Goal: Task Accomplishment & Management: Manage account settings

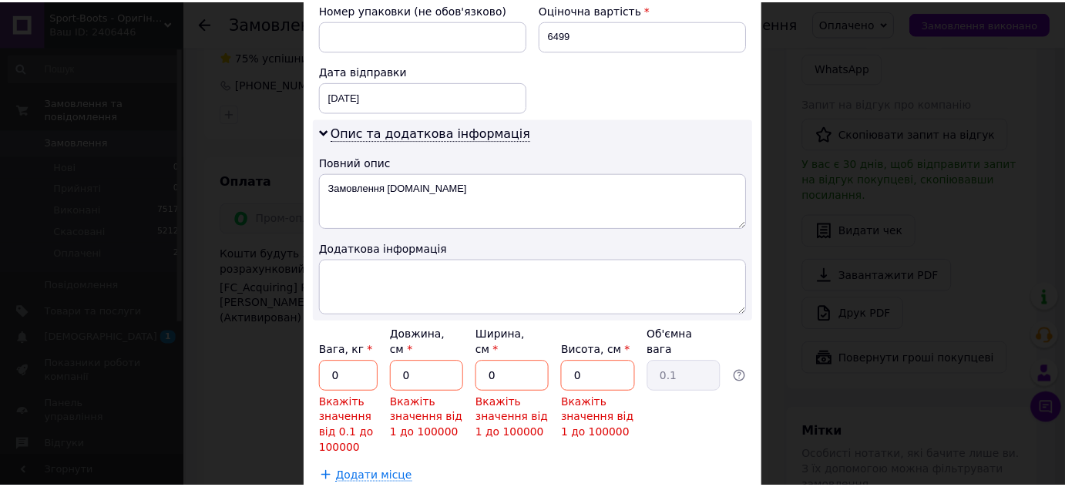
scroll to position [700, 0]
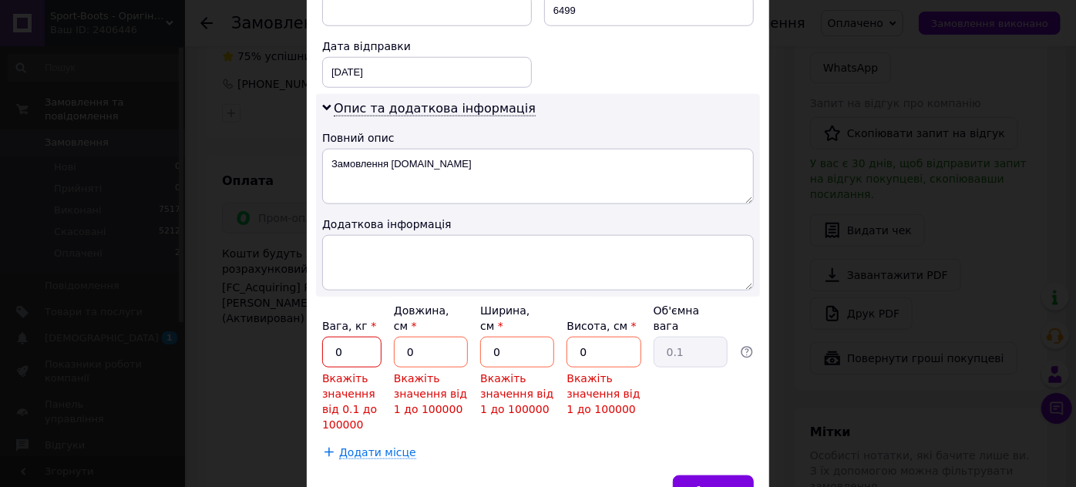
click at [354, 337] on input "0" at bounding box center [351, 352] width 59 height 31
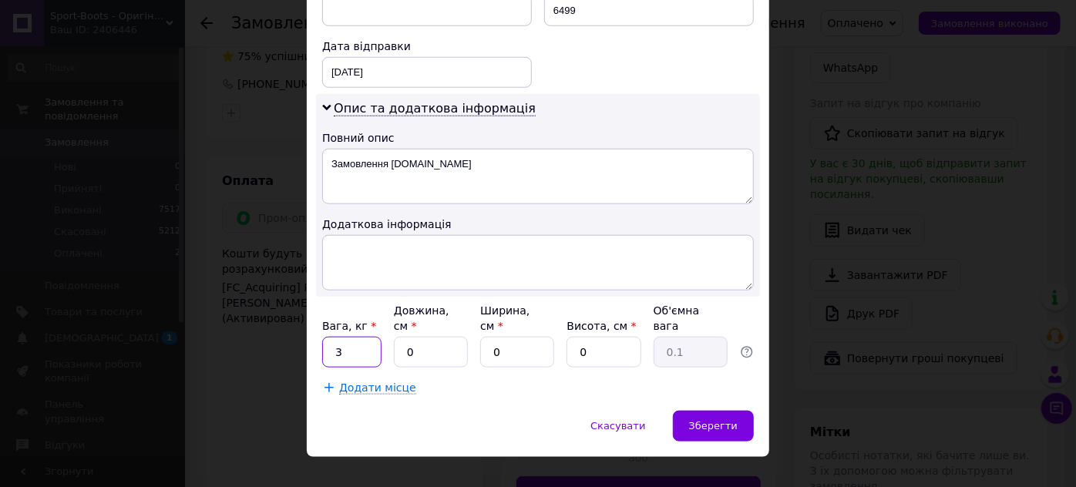
type input "3"
click at [428, 337] on input "0" at bounding box center [431, 352] width 74 height 31
type input "25"
click at [498, 337] on input "0" at bounding box center [517, 352] width 74 height 31
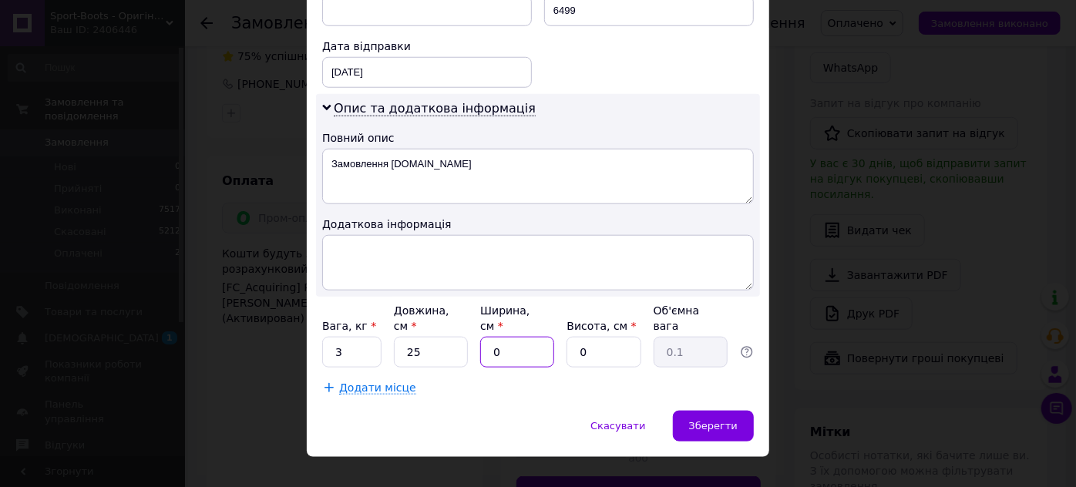
click at [498, 337] on input "0" at bounding box center [517, 352] width 74 height 31
type input "20"
click at [567, 337] on input "0" at bounding box center [603, 352] width 74 height 31
type input "1"
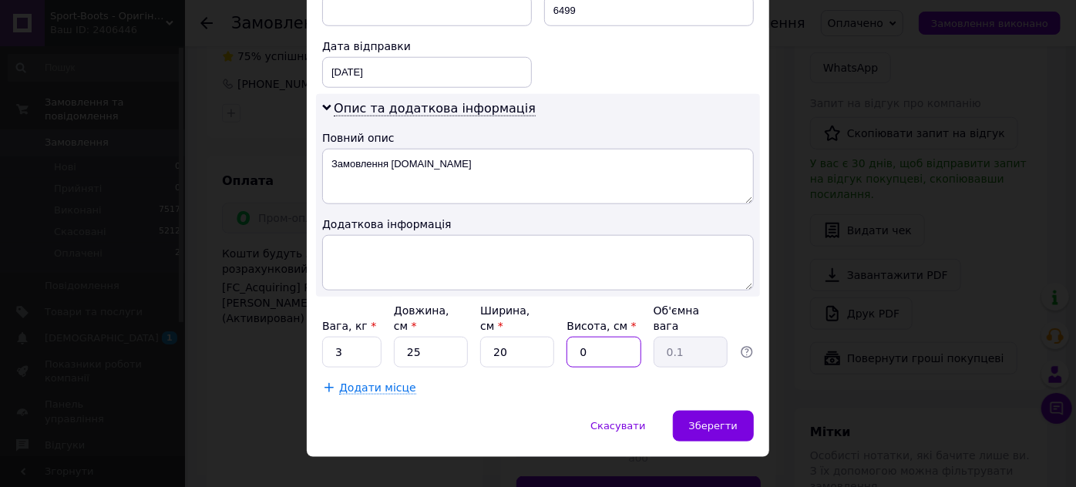
type input "0.13"
type input "15"
type input "1.88"
type input "15"
click at [435, 337] on input "25" at bounding box center [431, 352] width 74 height 31
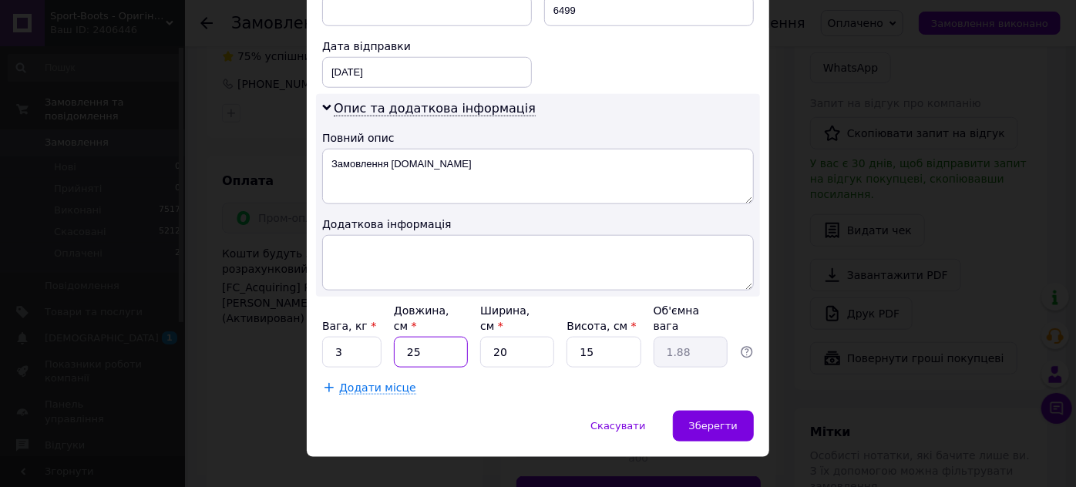
click at [435, 337] on input "25" at bounding box center [431, 352] width 74 height 31
type input "2"
type input "0.15"
type input "3"
type input "0.23"
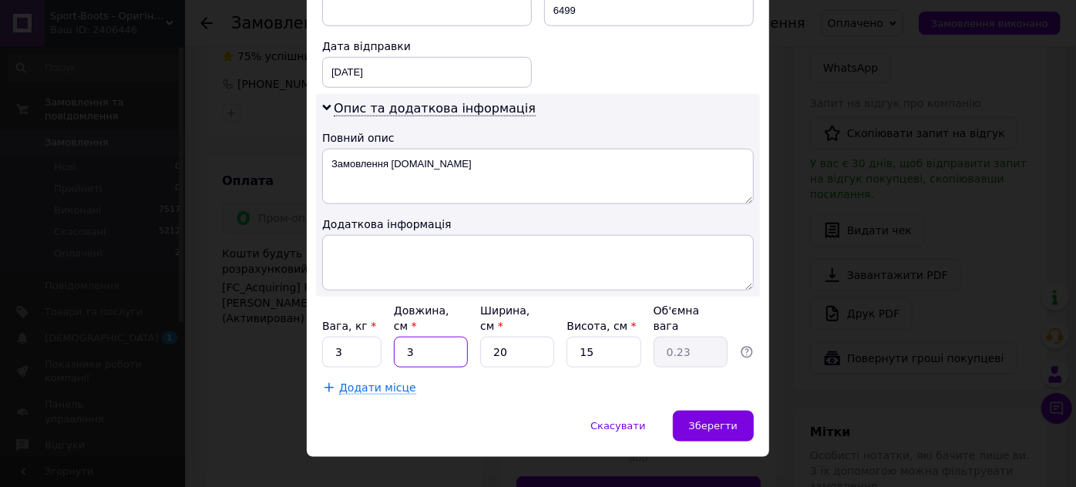
type input "30"
type input "2.25"
type input "30"
click at [509, 337] on input "20" at bounding box center [517, 352] width 74 height 31
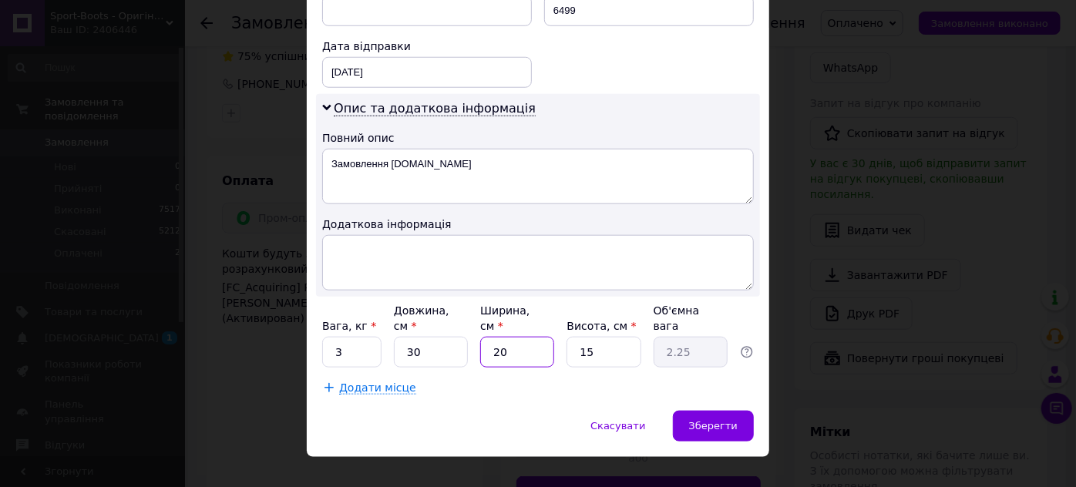
type input "2"
type input "0.23"
type input "25"
type input "2.81"
type input "25"
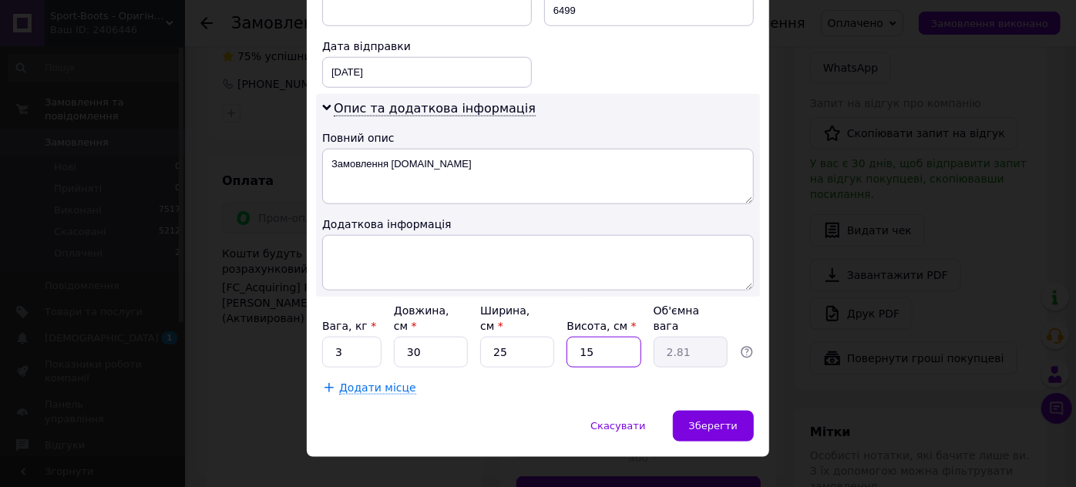
click at [623, 337] on input "15" at bounding box center [603, 352] width 74 height 31
type input "2"
type input "0.38"
type input "20"
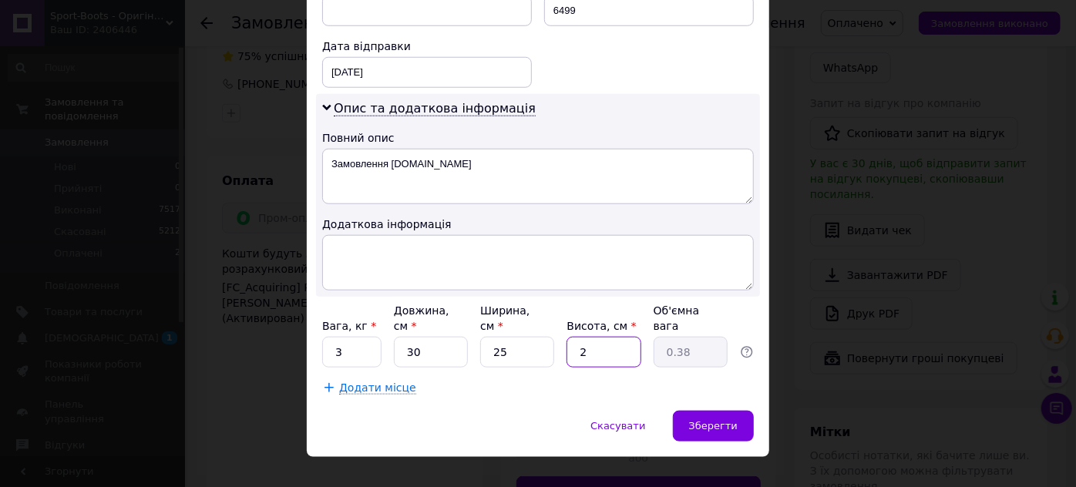
type input "3.75"
type input "20"
click at [691, 411] on div "Зберегти" at bounding box center [713, 426] width 81 height 31
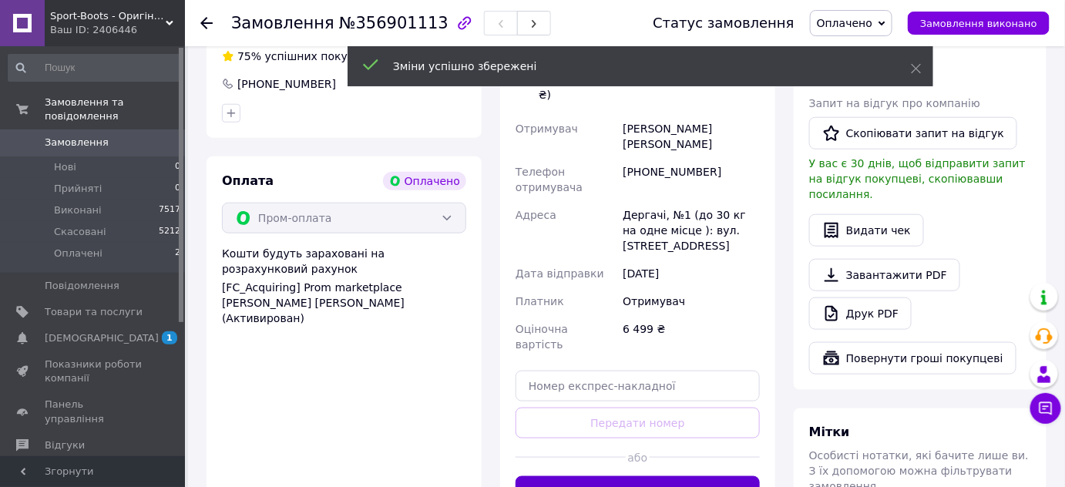
click at [630, 476] on button "Згенерувати ЕН" at bounding box center [637, 491] width 244 height 31
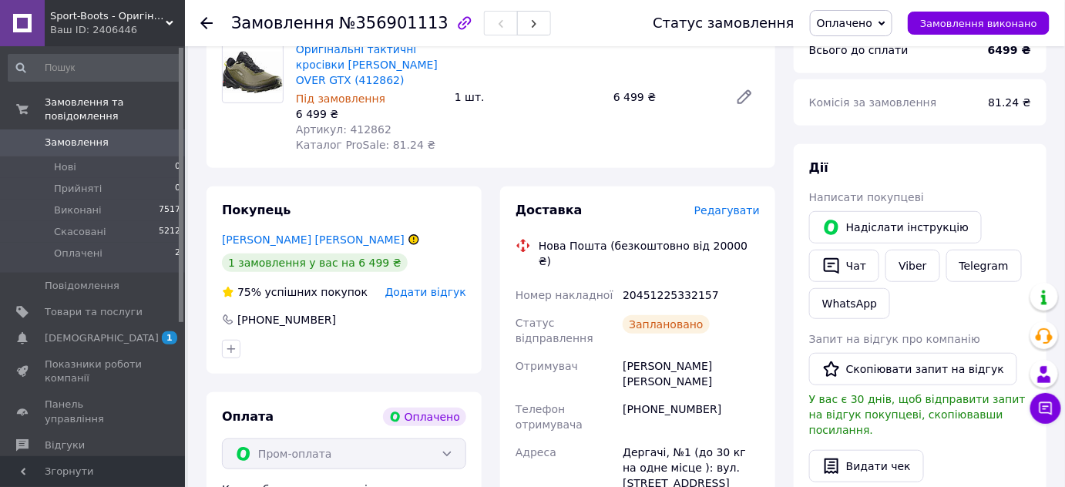
scroll to position [210, 0]
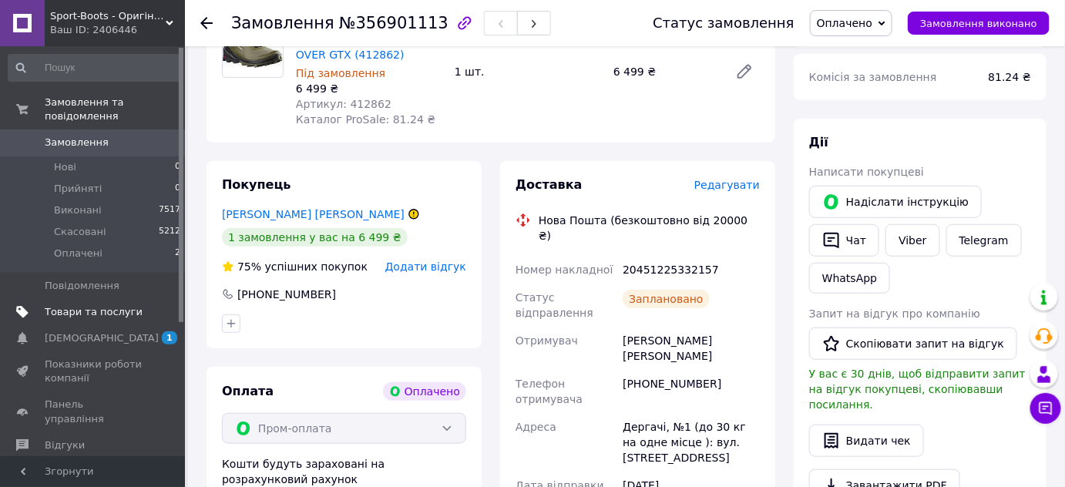
click at [80, 305] on span "Товари та послуги" at bounding box center [94, 312] width 98 height 14
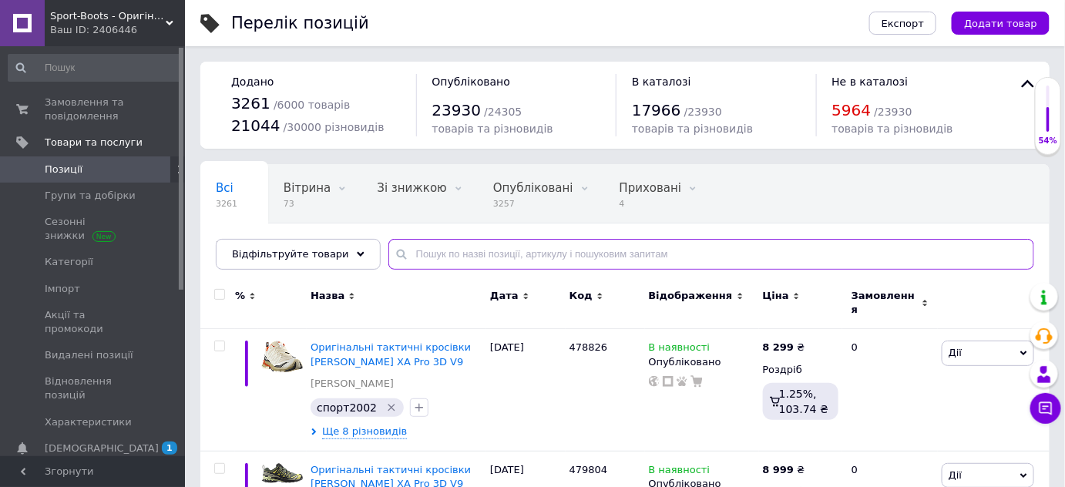
click at [429, 251] on input "text" at bounding box center [711, 254] width 646 height 31
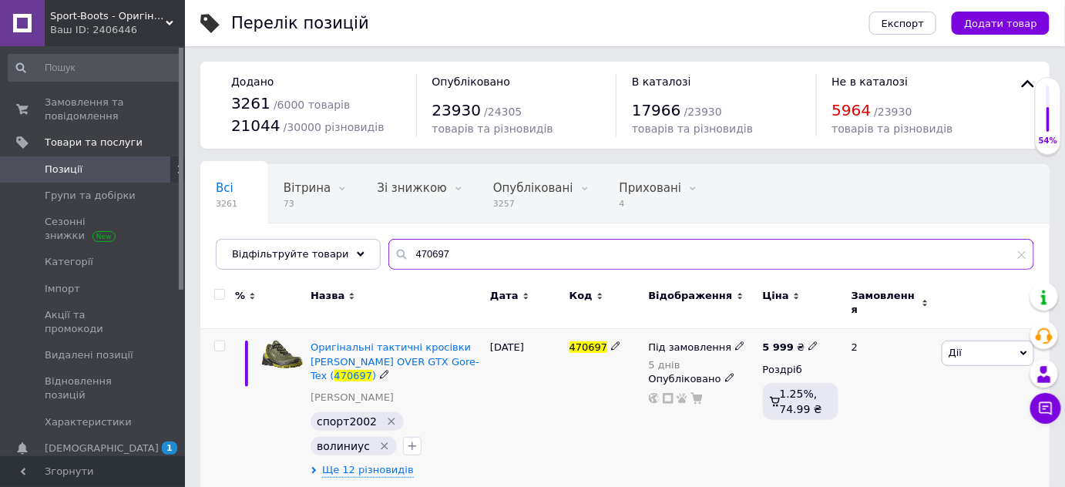
type input "470697"
click at [391, 344] on div "Оригінальні тактичні кросівки SALOMON CROSS OVER GTX Gore-Tex ( 470697 )" at bounding box center [396, 362] width 172 height 42
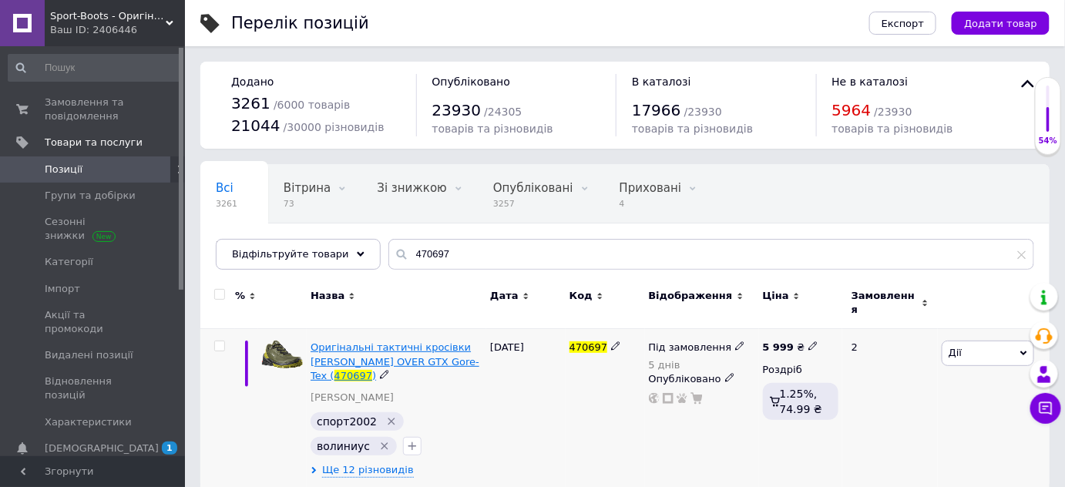
click at [389, 341] on span "Оригінальні тактичні кросівки SALOMON CROSS OVER GTX Gore-Tex (" at bounding box center [394, 360] width 169 height 39
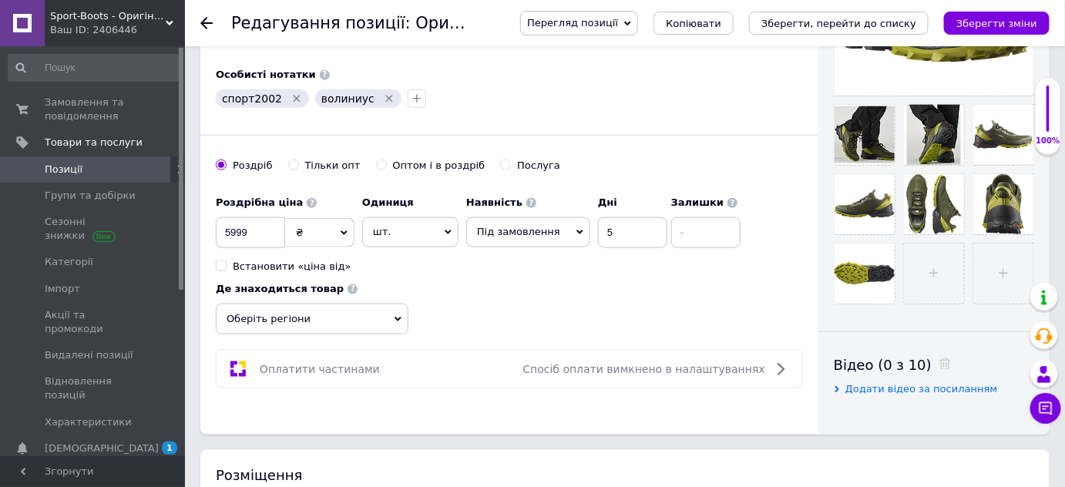
scroll to position [490, 0]
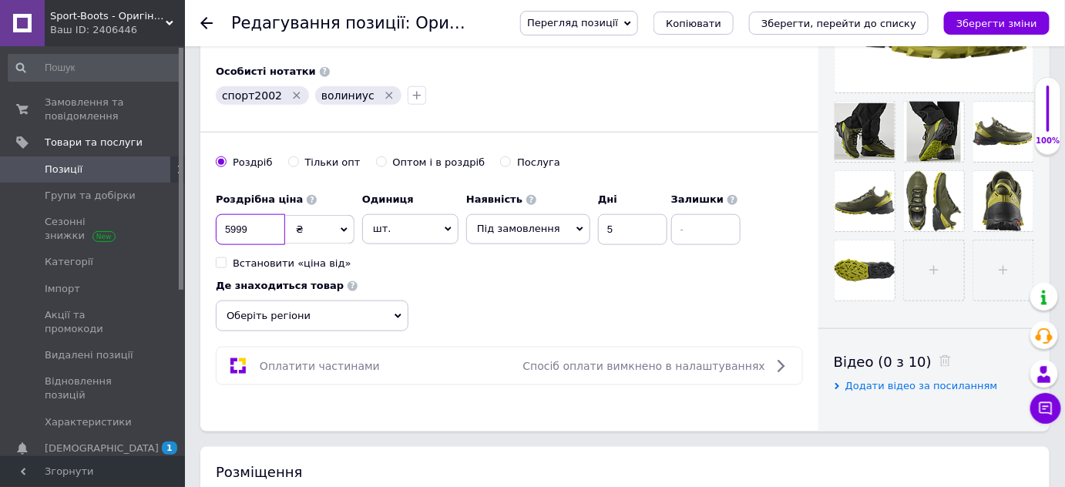
click at [242, 219] on input "5999" at bounding box center [250, 229] width 69 height 31
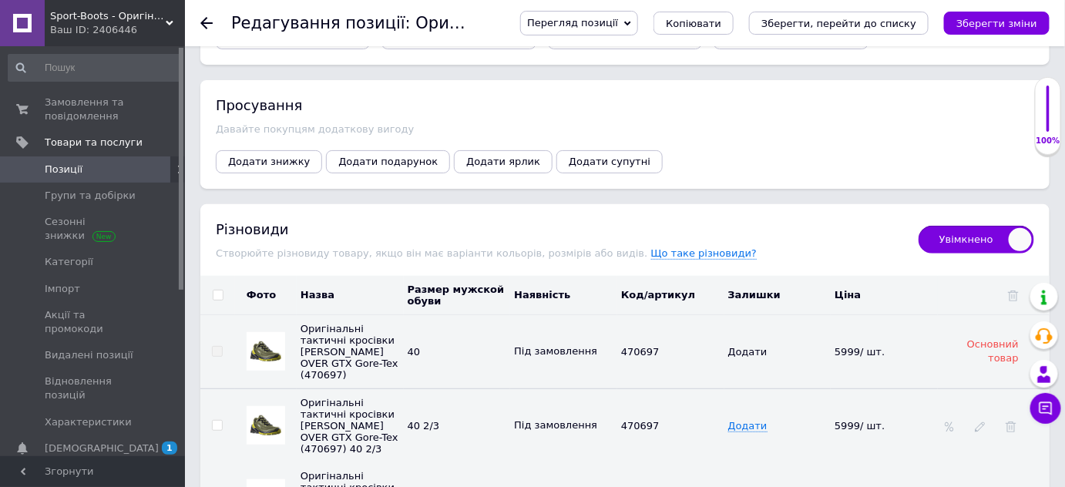
scroll to position [2031, 0]
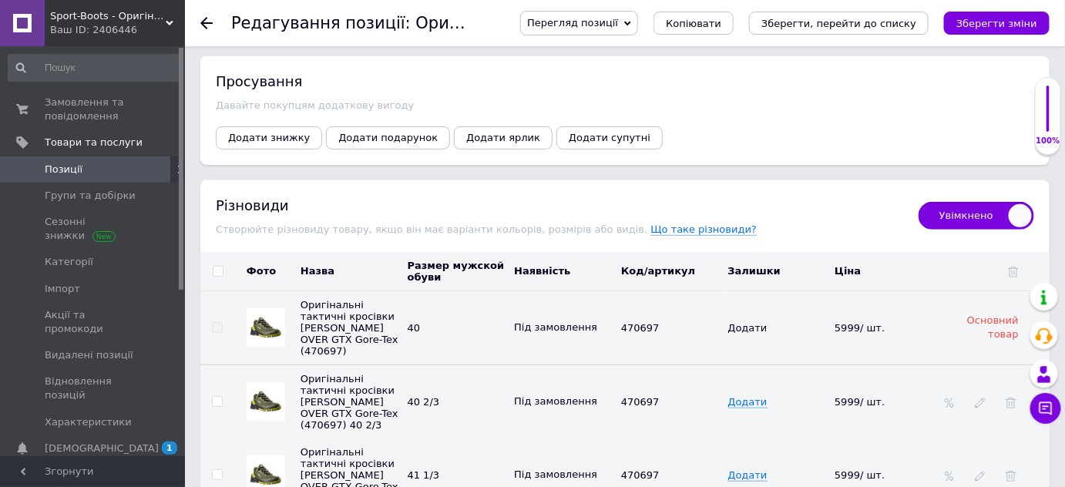
type input "6499"
click at [222, 267] on input "checkbox" at bounding box center [218, 272] width 10 height 10
checkbox input "true"
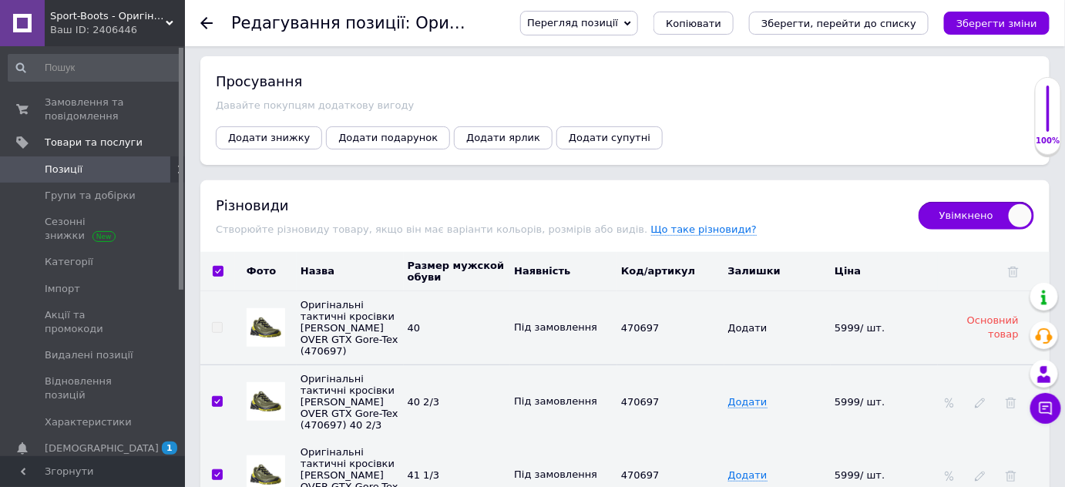
checkbox input "true"
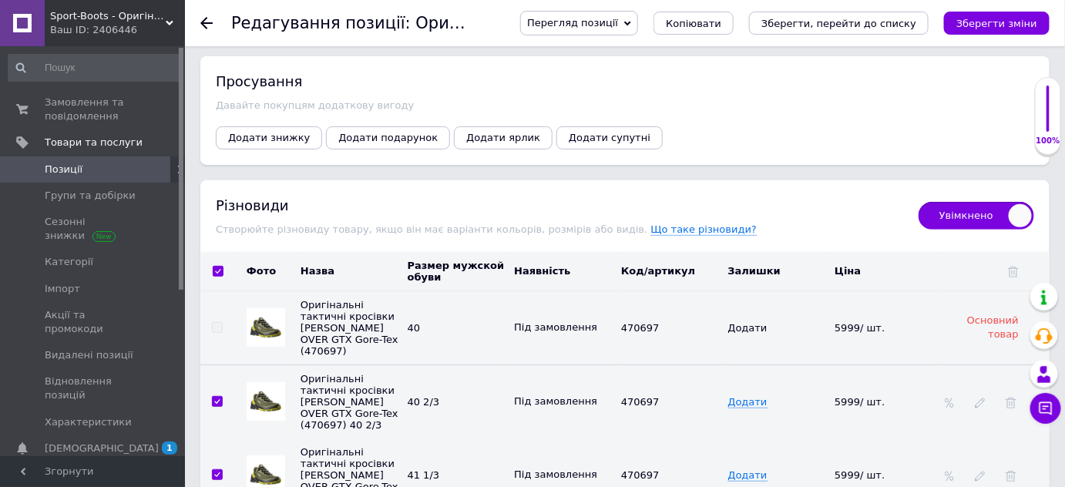
checkbox input "true"
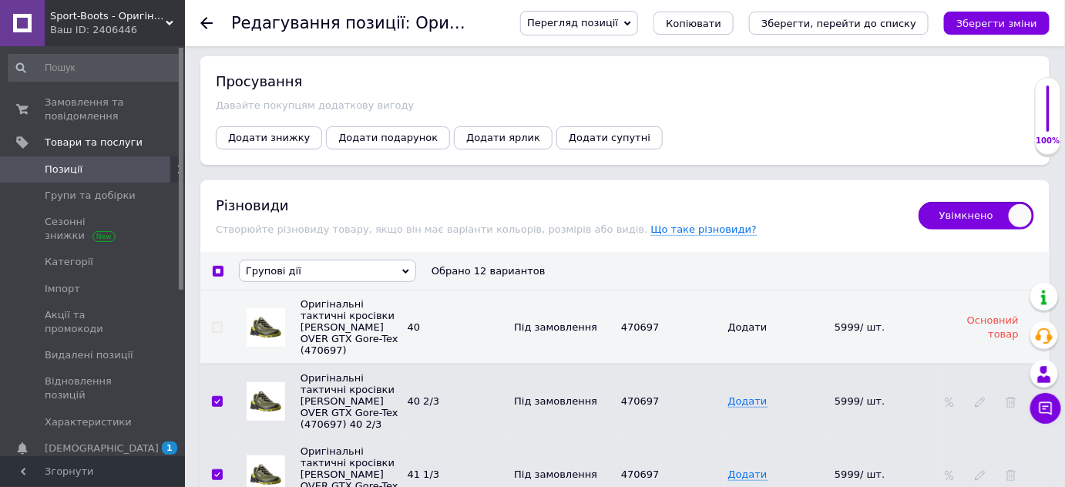
click at [320, 260] on span "Групові дії" at bounding box center [327, 271] width 177 height 22
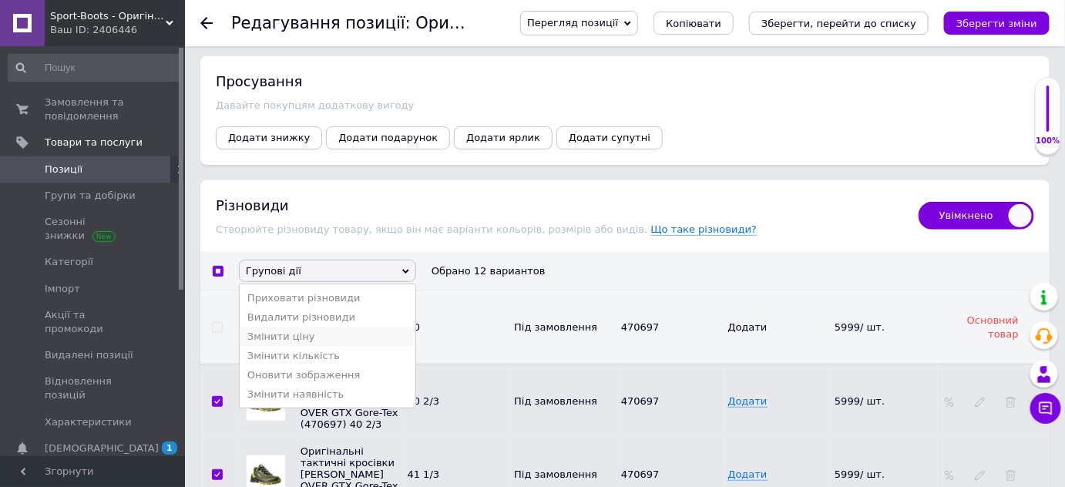
click at [291, 327] on li "Змінити ціну" at bounding box center [328, 336] width 176 height 19
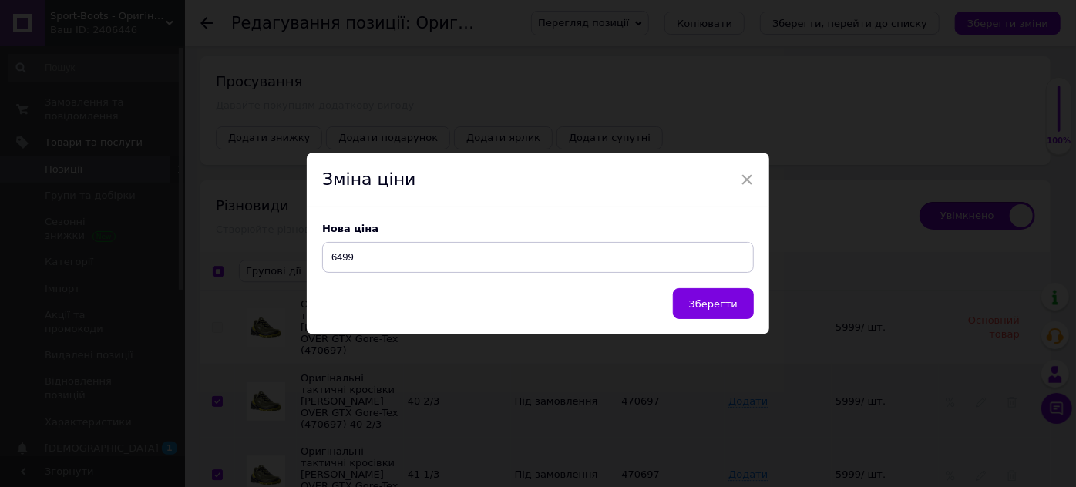
type input "6499"
click at [727, 295] on button "Зберегти" at bounding box center [713, 303] width 81 height 31
checkbox input "false"
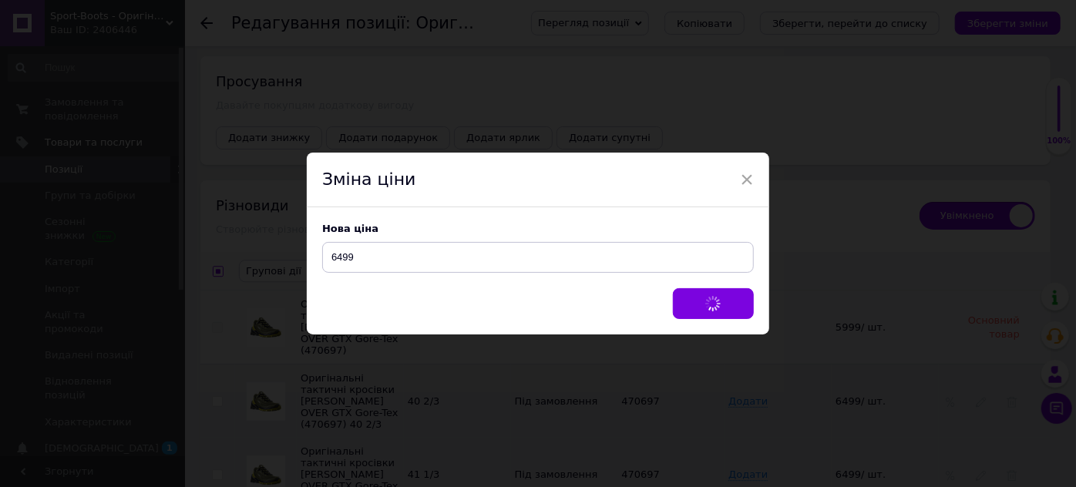
checkbox input "false"
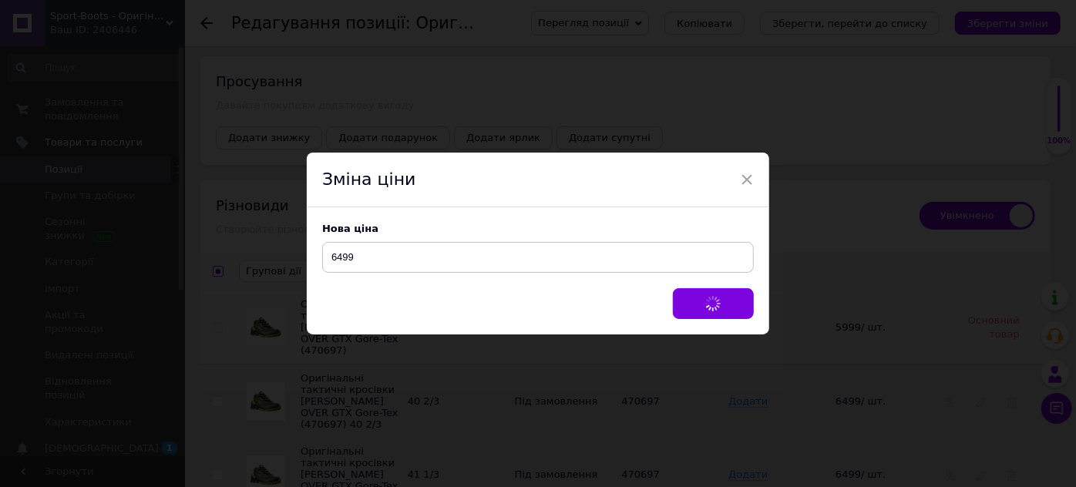
checkbox input "false"
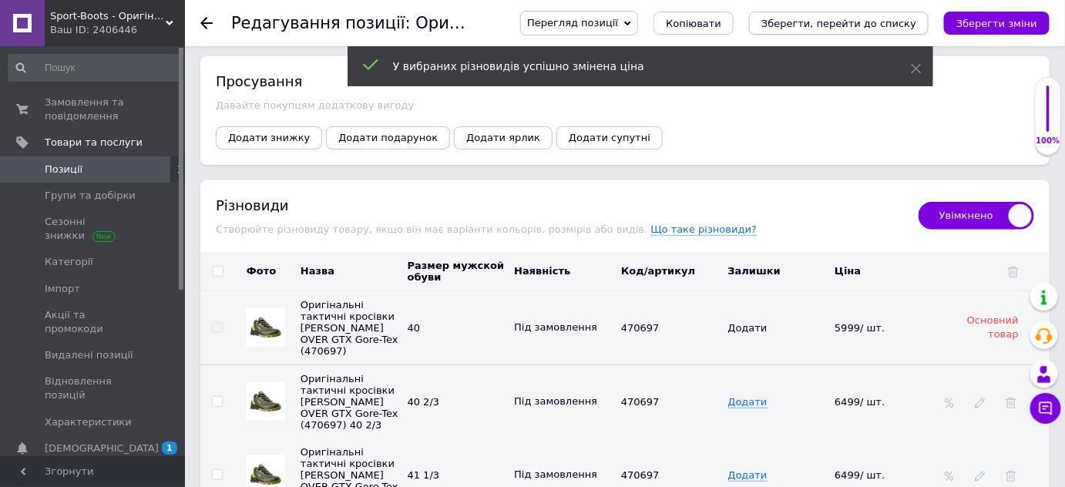
click at [846, 18] on icon "Зберегти, перейти до списку" at bounding box center [838, 24] width 155 height 12
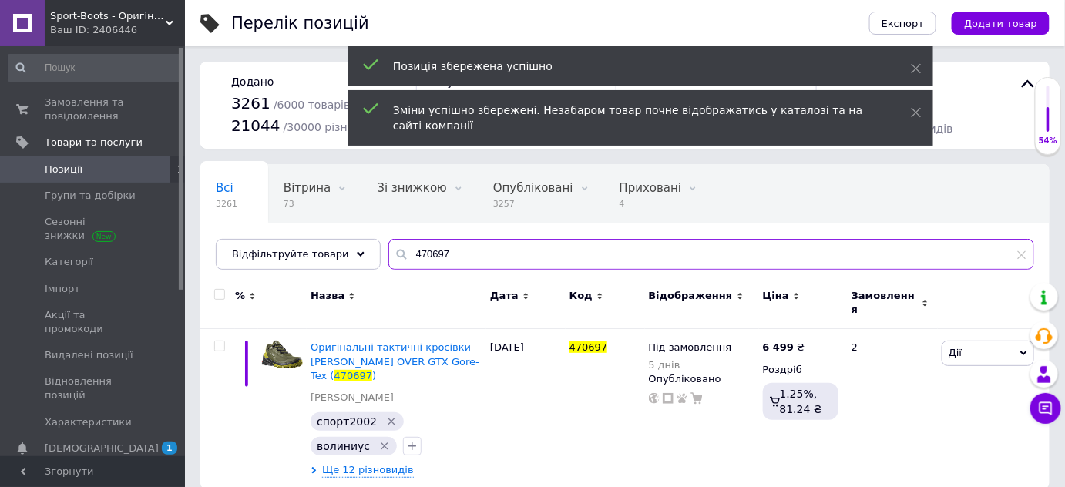
click at [391, 250] on input "470697" at bounding box center [711, 254] width 646 height 31
click at [392, 250] on input "470697" at bounding box center [711, 254] width 646 height 31
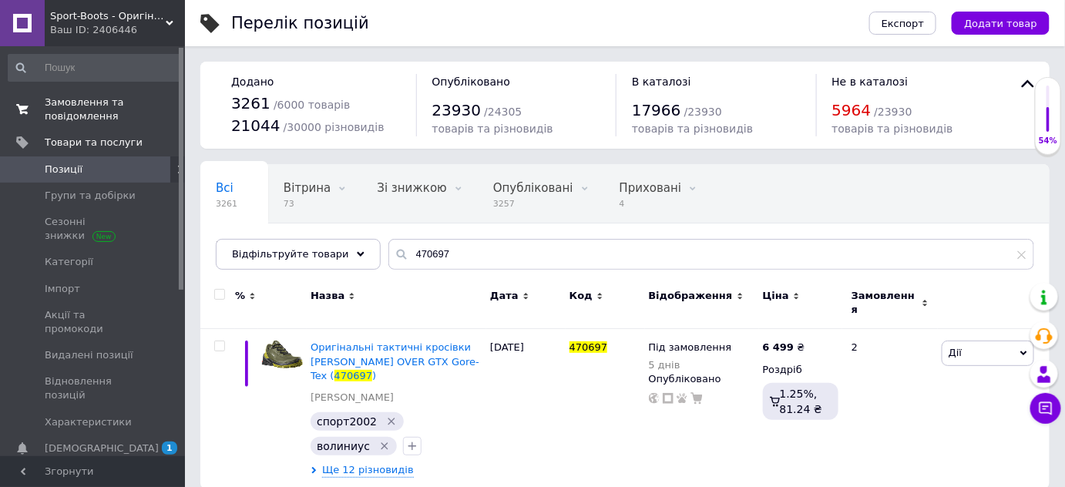
click at [59, 106] on span "Замовлення та повідомлення" at bounding box center [94, 110] width 98 height 28
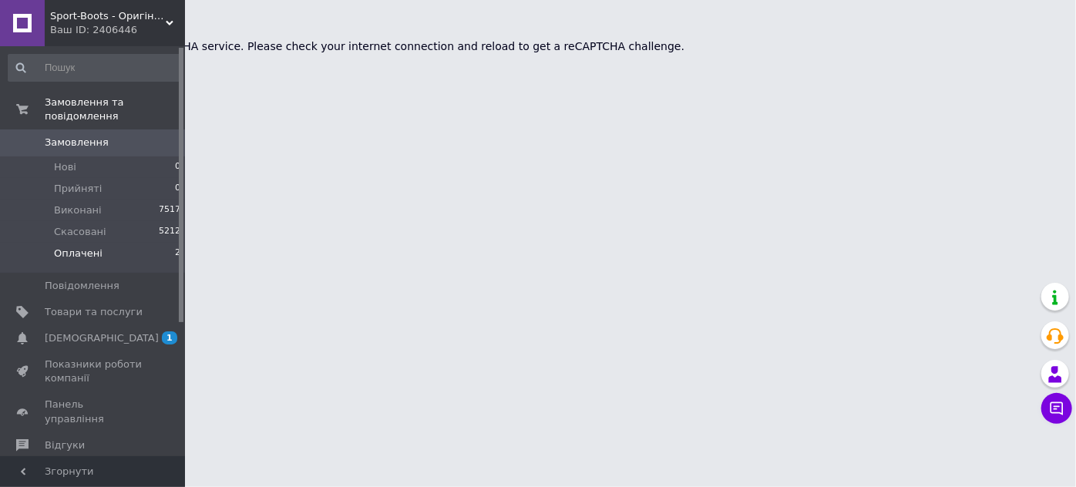
click at [84, 247] on span "Оплачені" at bounding box center [78, 254] width 49 height 14
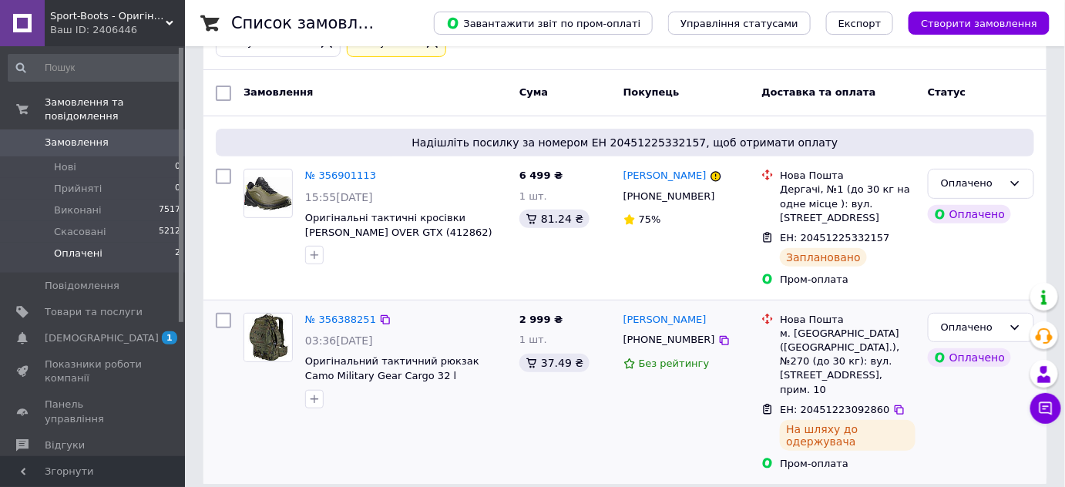
scroll to position [106, 0]
click at [328, 314] on link "№ 356388251" at bounding box center [340, 319] width 71 height 12
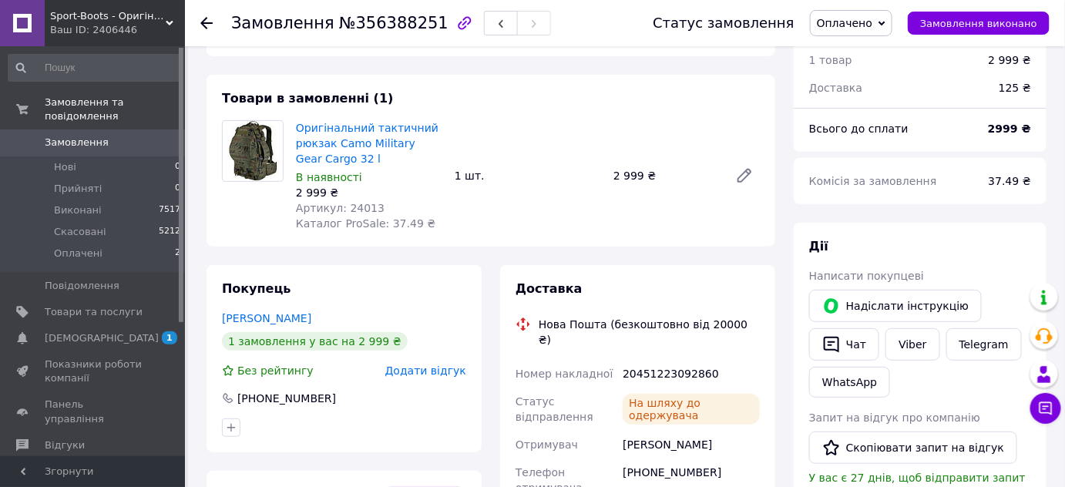
drag, startPoint x: 868, startPoint y: 379, endPoint x: 655, endPoint y: 452, distance: 225.6
click at [655, 458] on div "[PHONE_NUMBER]" at bounding box center [690, 479] width 143 height 43
copy div "[PHONE_NUMBER]"
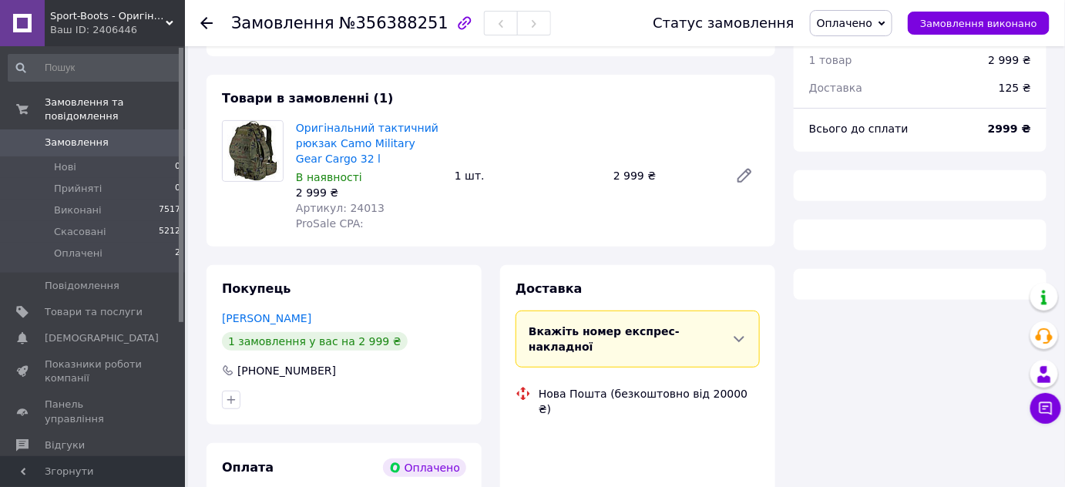
scroll to position [106, 0]
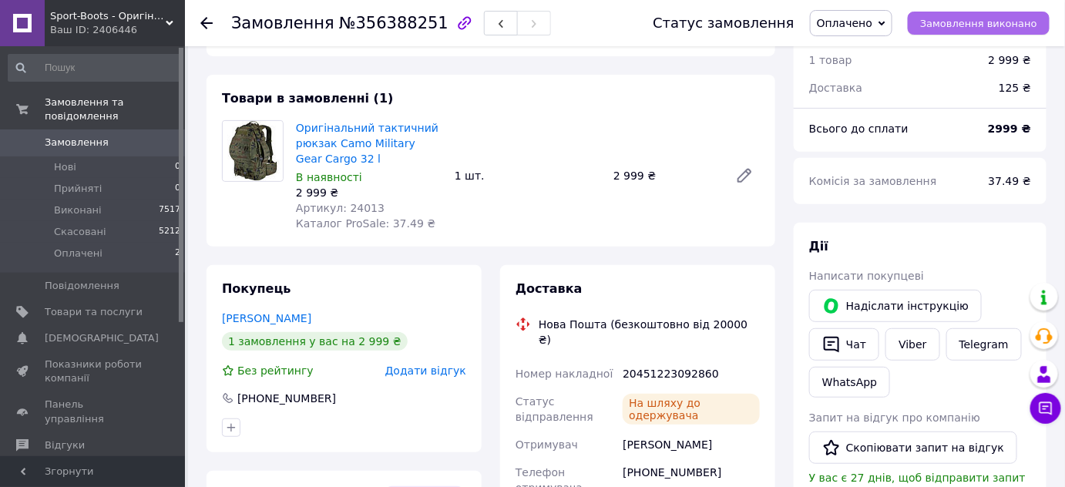
click at [1001, 24] on span "Замовлення виконано" at bounding box center [978, 24] width 117 height 12
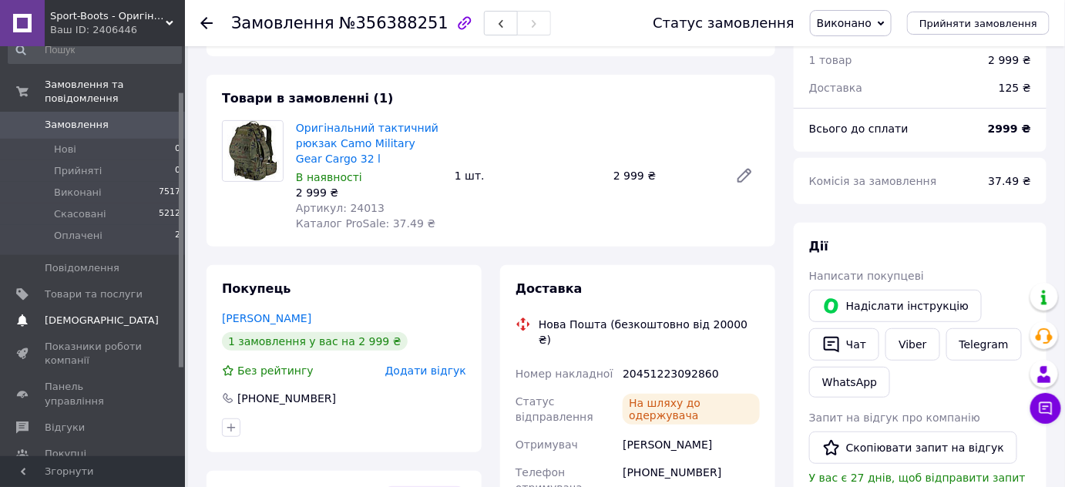
scroll to position [69, 0]
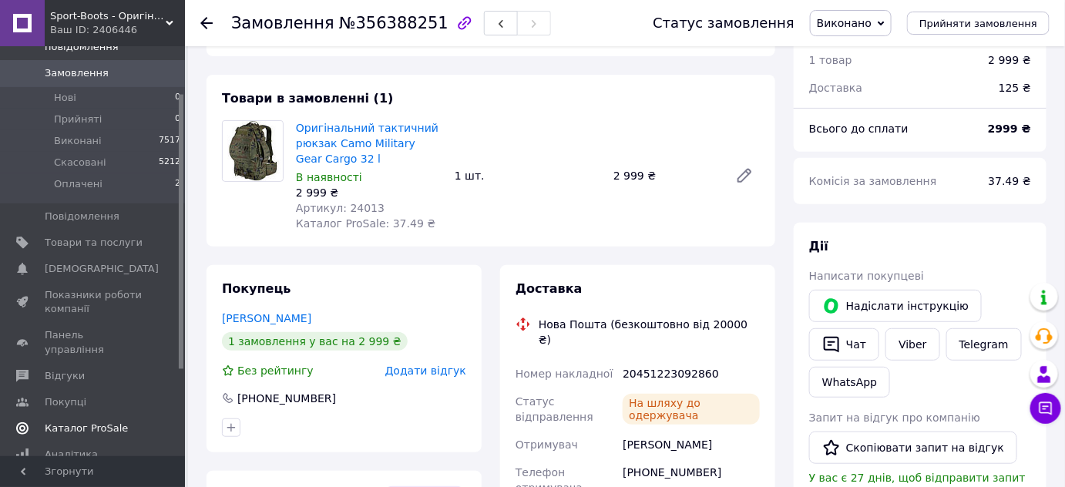
click at [85, 421] on span "Каталог ProSale" at bounding box center [86, 428] width 83 height 14
